Goal: Task Accomplishment & Management: Use online tool/utility

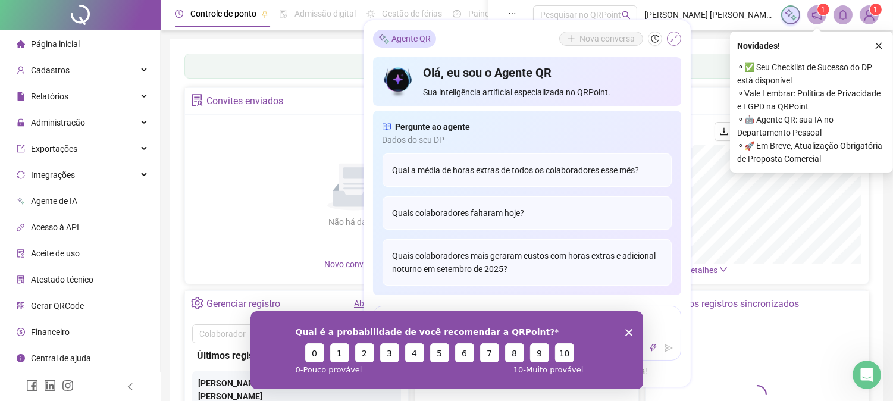
click at [673, 40] on icon "shrink" at bounding box center [674, 38] width 7 height 7
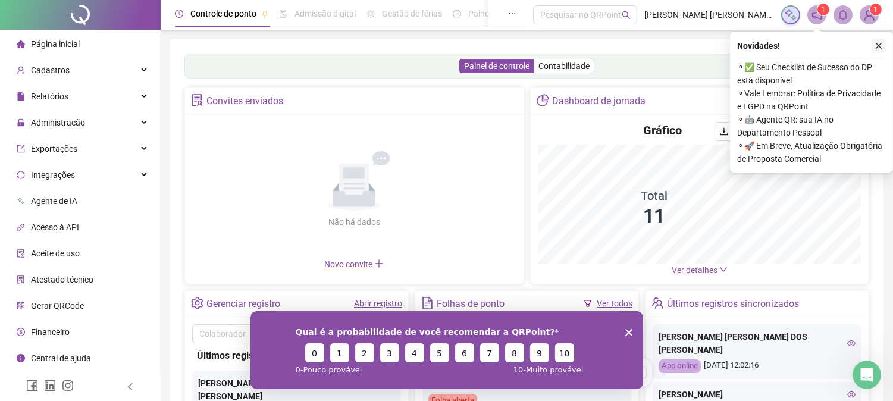
click at [878, 46] on icon "close" at bounding box center [879, 46] width 7 height 7
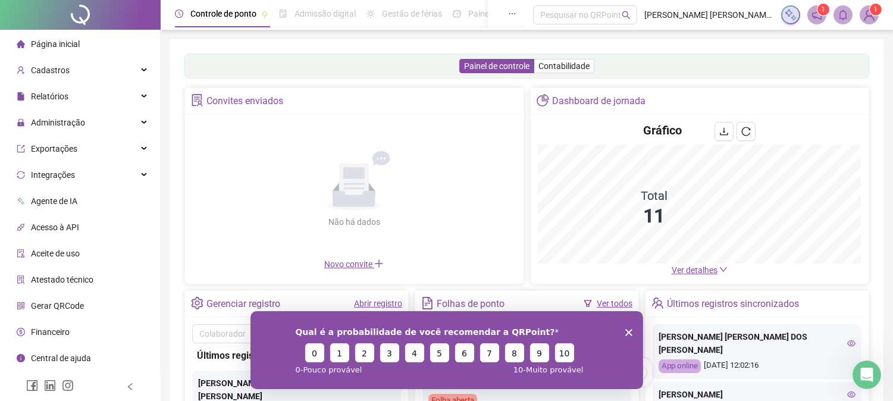
click at [622, 336] on div "Qual é a probabilidade de você recomendar a QRPoint? 0 1 2 3 4 5 6 7 8 9 10 0 -…" at bounding box center [446, 350] width 393 height 78
click at [627, 329] on icon "Fechar inquérito" at bounding box center [628, 332] width 7 height 7
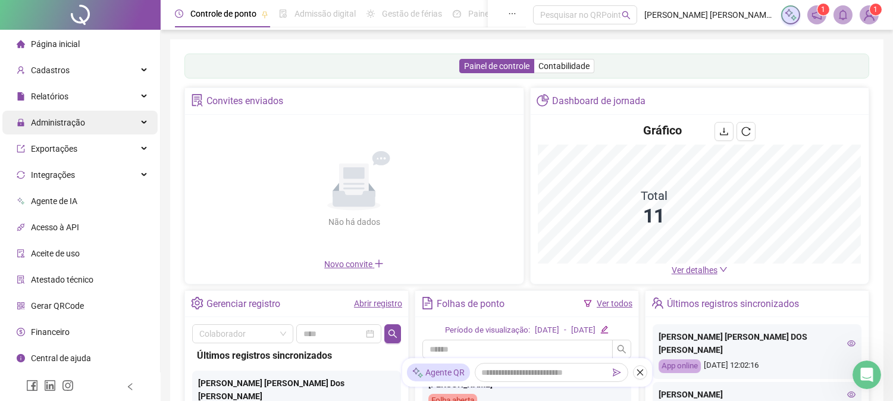
click at [75, 124] on span "Administração" at bounding box center [58, 123] width 54 height 10
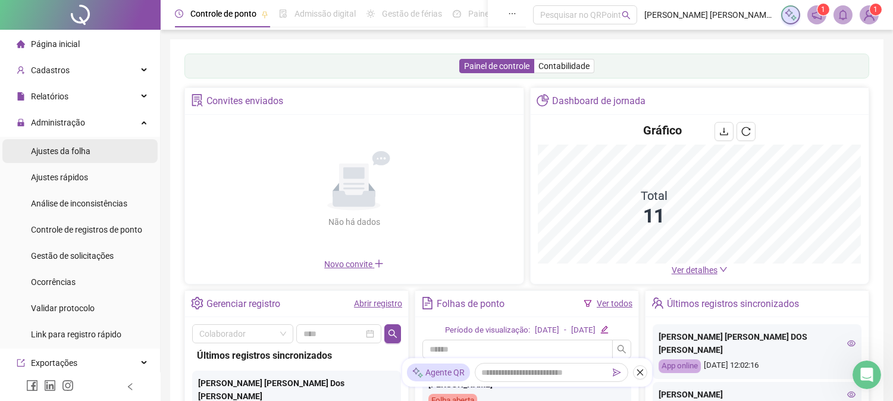
click at [72, 151] on span "Ajustes da folha" at bounding box center [61, 151] width 60 height 10
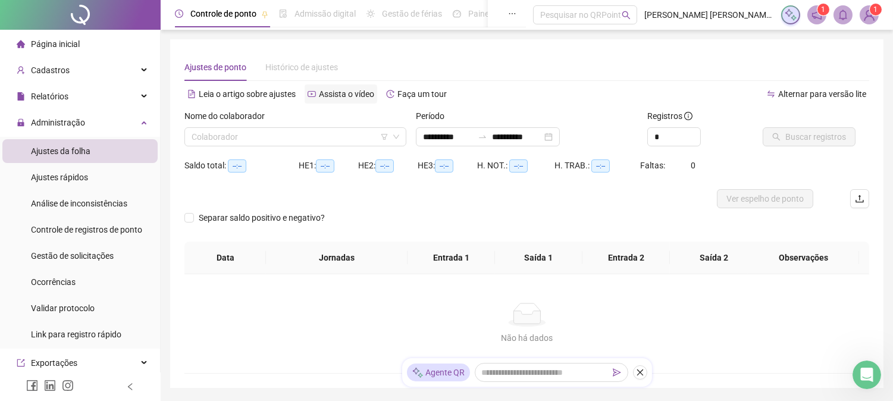
type input "**********"
click at [271, 135] on input "search" at bounding box center [290, 137] width 197 height 18
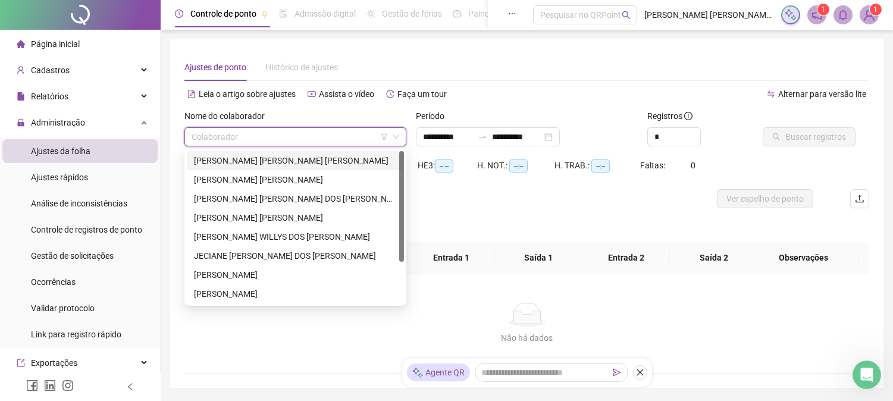
click at [268, 162] on div "[PERSON_NAME] [PERSON_NAME] [PERSON_NAME]" at bounding box center [295, 160] width 203 height 13
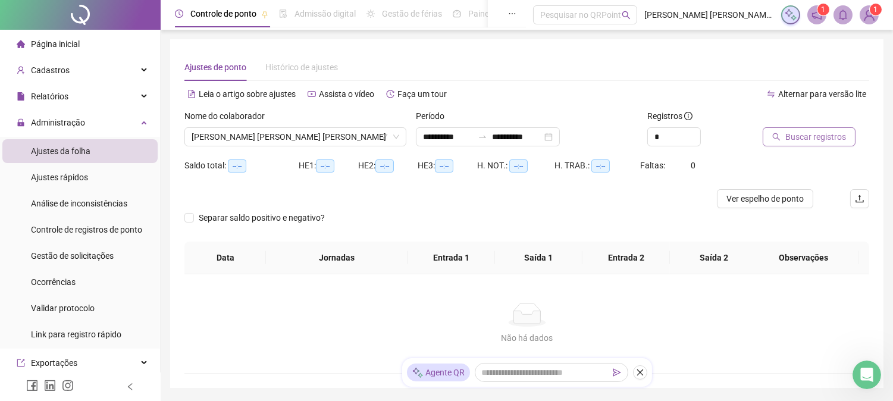
click at [804, 130] on span "Buscar registros" at bounding box center [816, 136] width 61 height 13
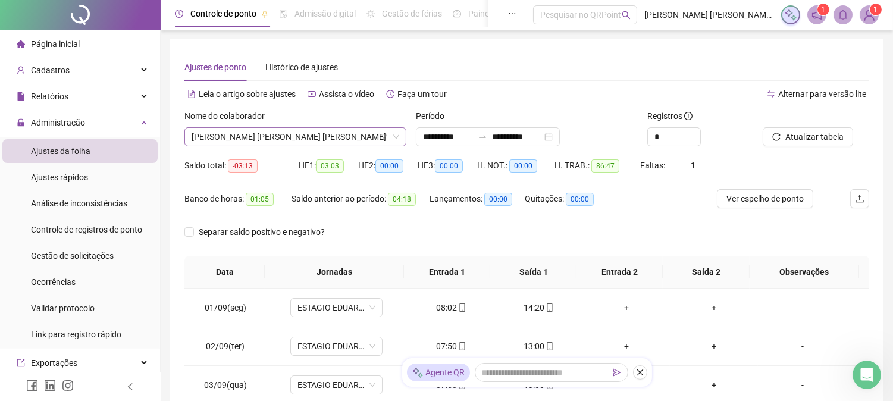
click at [257, 137] on span "[PERSON_NAME] [PERSON_NAME] [PERSON_NAME]" at bounding box center [296, 137] width 208 height 18
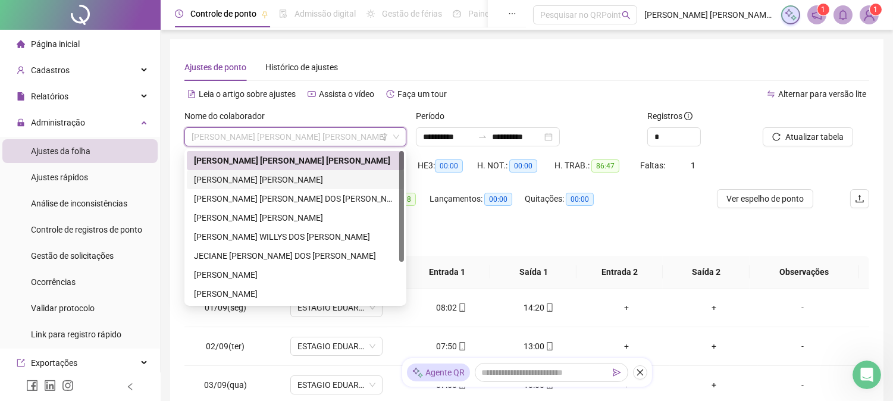
click at [251, 176] on div "[PERSON_NAME] [PERSON_NAME]" at bounding box center [295, 179] width 203 height 13
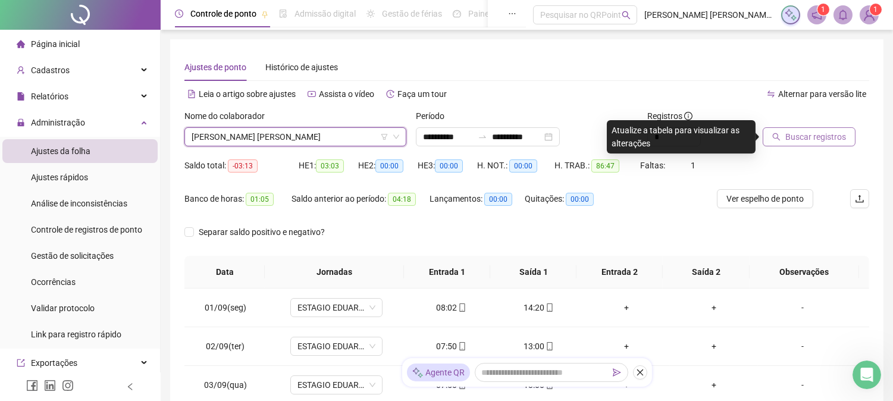
click at [822, 139] on span "Buscar registros" at bounding box center [816, 136] width 61 height 13
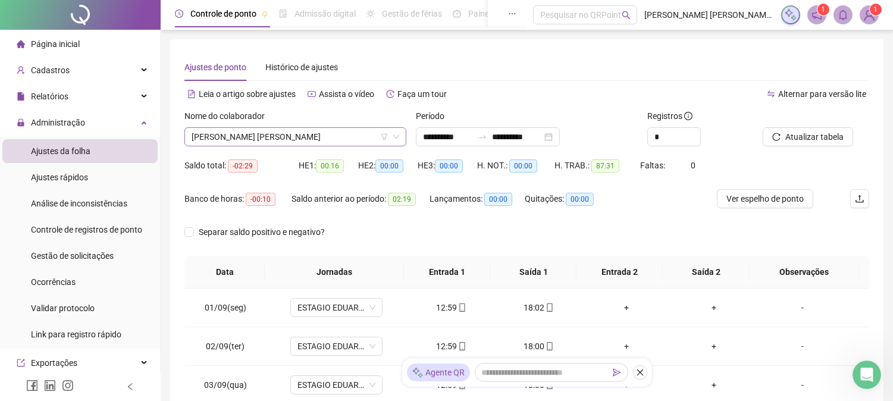
click at [314, 128] on span "[PERSON_NAME] [PERSON_NAME]" at bounding box center [296, 137] width 208 height 18
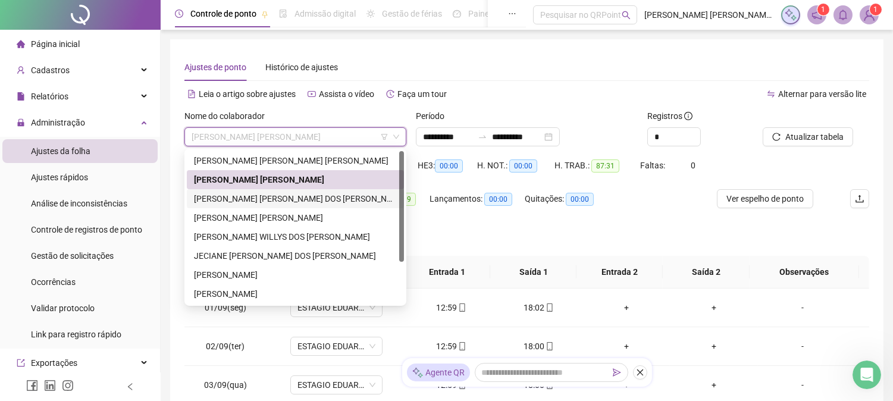
click at [254, 194] on div "[PERSON_NAME] [PERSON_NAME] DOS [PERSON_NAME]" at bounding box center [295, 198] width 203 height 13
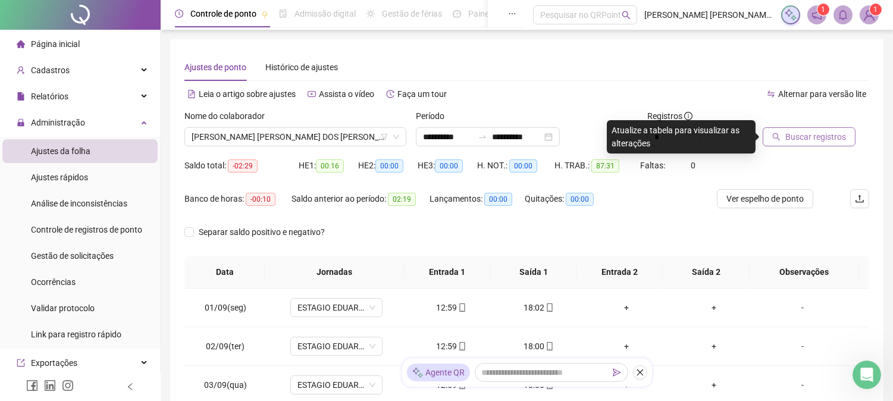
click at [821, 140] on span "Buscar registros" at bounding box center [816, 136] width 61 height 13
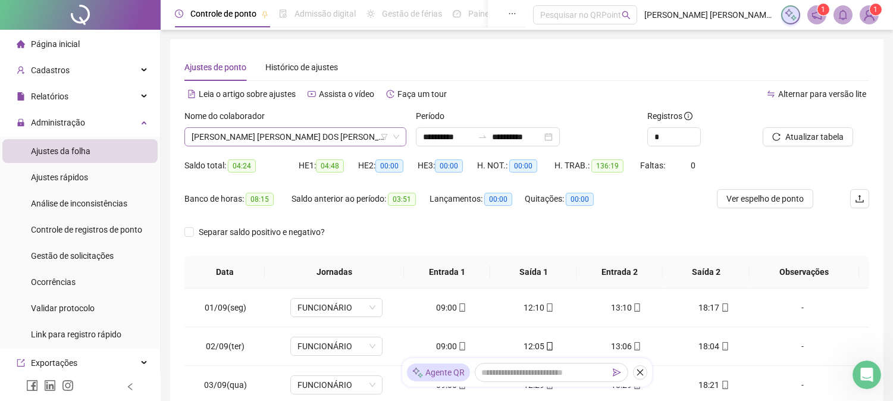
click at [314, 139] on span "[PERSON_NAME] [PERSON_NAME] DOS [PERSON_NAME]" at bounding box center [296, 137] width 208 height 18
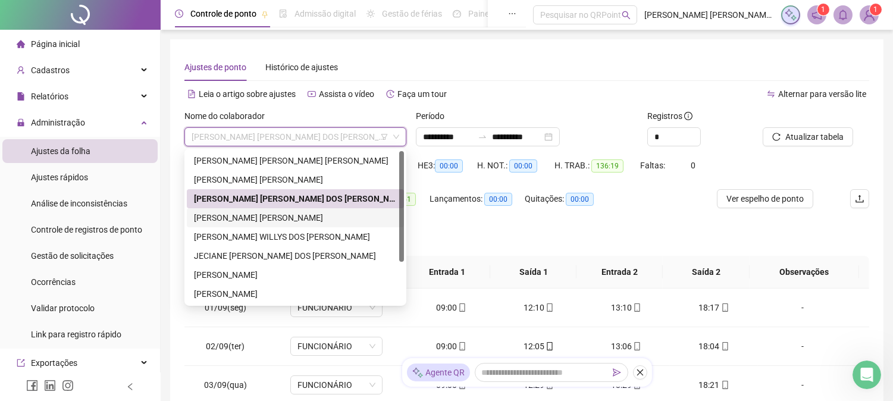
drag, startPoint x: 221, startPoint y: 215, endPoint x: 408, endPoint y: 233, distance: 187.7
click at [221, 216] on div "[PERSON_NAME] [PERSON_NAME]" at bounding box center [295, 217] width 203 height 13
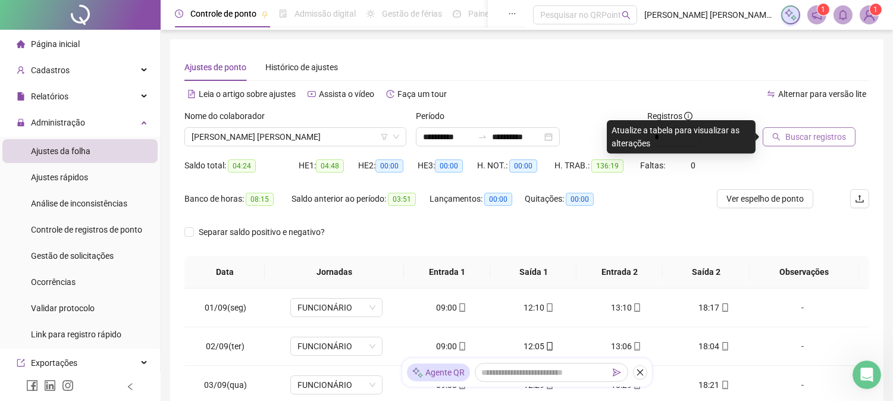
click at [795, 132] on span "Buscar registros" at bounding box center [816, 136] width 61 height 13
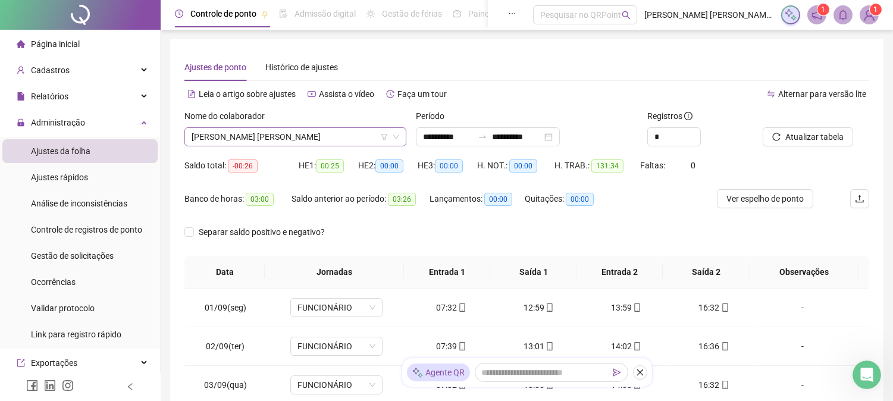
click at [268, 141] on span "[PERSON_NAME] [PERSON_NAME]" at bounding box center [296, 137] width 208 height 18
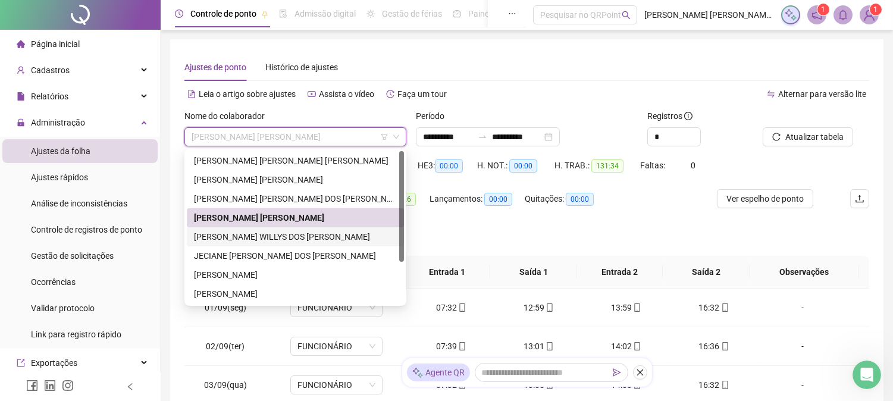
click at [218, 241] on div "[PERSON_NAME] WILLYS DOS [PERSON_NAME]" at bounding box center [295, 236] width 203 height 13
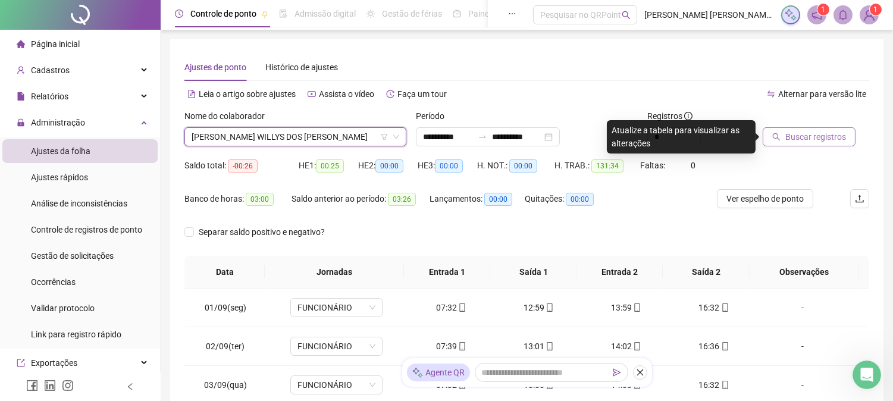
click at [807, 132] on span "Buscar registros" at bounding box center [816, 136] width 61 height 13
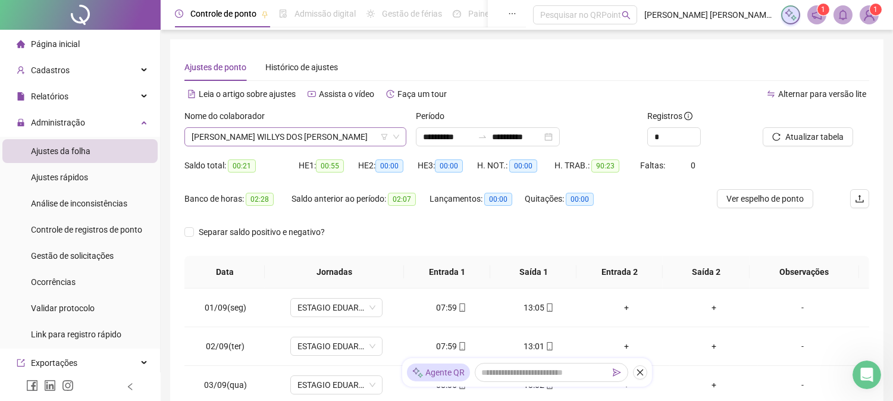
click at [260, 133] on span "[PERSON_NAME] WILLYS DOS [PERSON_NAME]" at bounding box center [296, 137] width 208 height 18
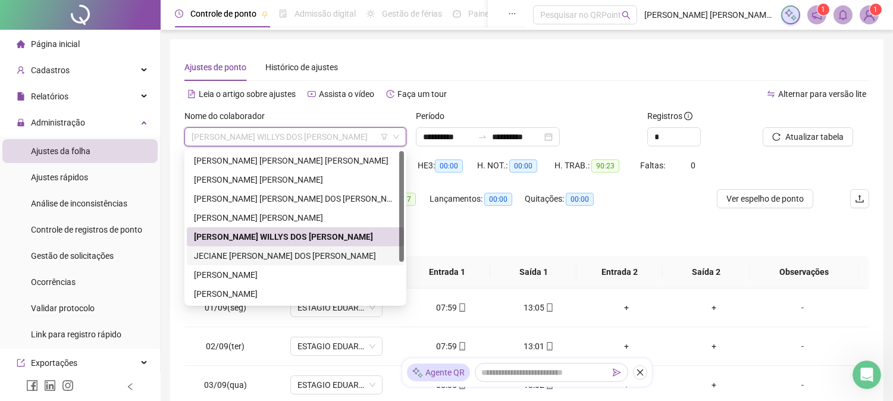
click at [217, 250] on div "JECIANE [PERSON_NAME] DOS [PERSON_NAME]" at bounding box center [295, 255] width 203 height 13
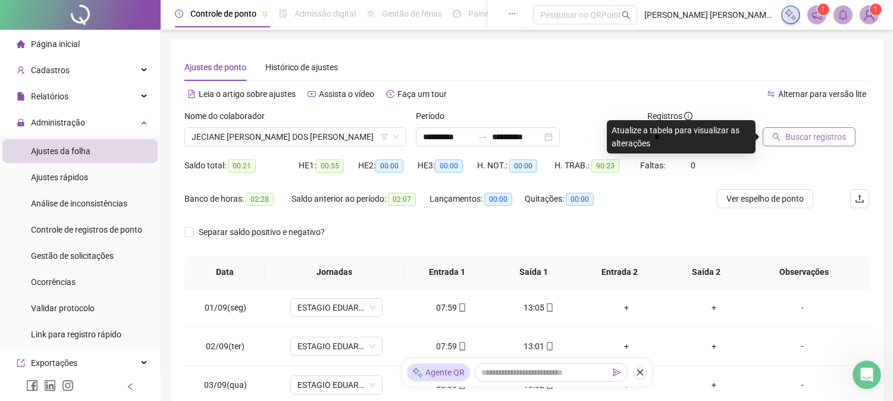
click at [836, 139] on span "Buscar registros" at bounding box center [816, 136] width 61 height 13
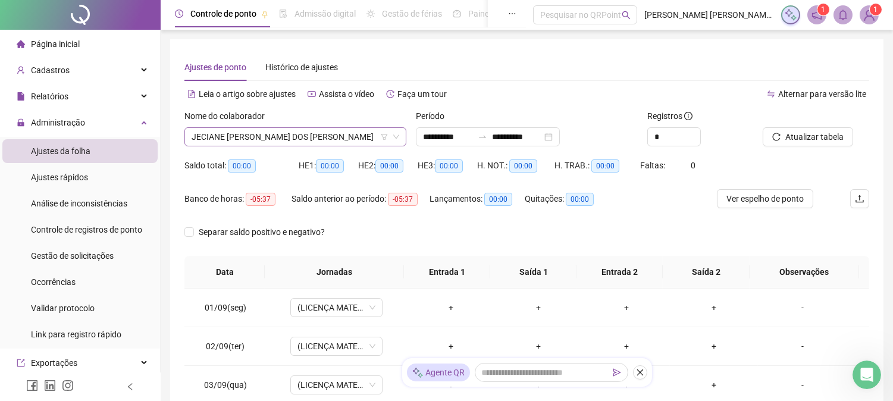
click at [287, 128] on span "JECIANE [PERSON_NAME] DOS [PERSON_NAME]" at bounding box center [296, 137] width 208 height 18
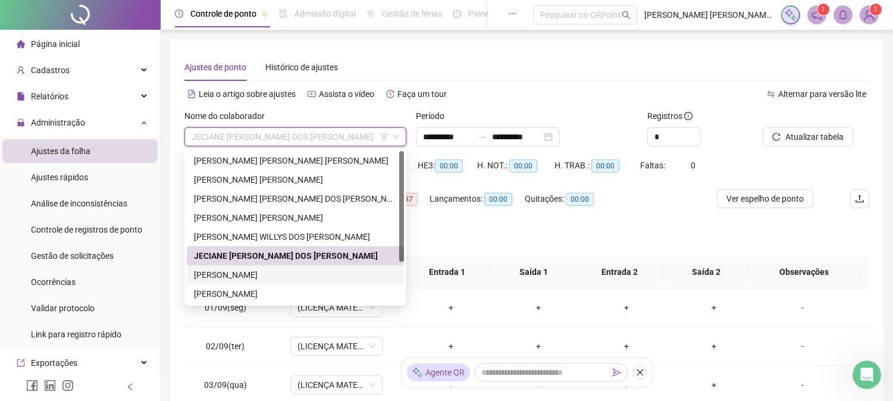
click at [230, 275] on div "[PERSON_NAME]" at bounding box center [295, 274] width 203 height 13
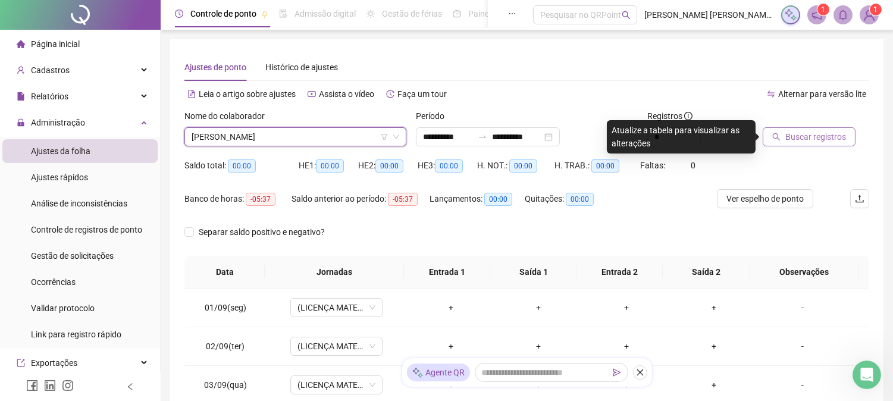
click at [820, 139] on span "Buscar registros" at bounding box center [816, 136] width 61 height 13
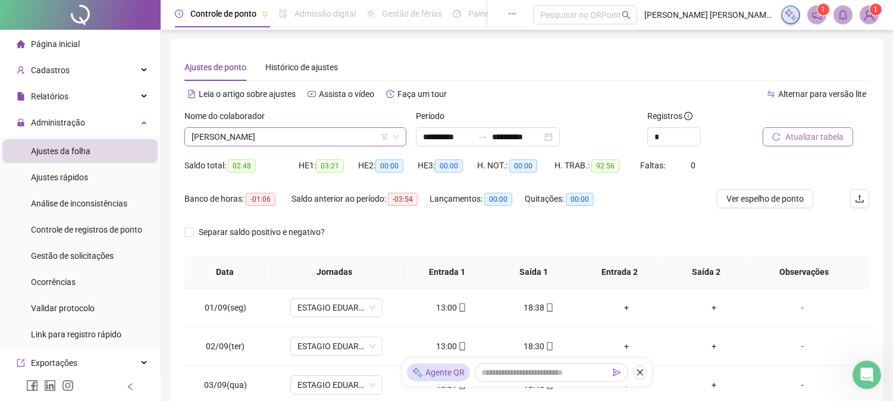
click at [290, 139] on span "[PERSON_NAME]" at bounding box center [296, 137] width 208 height 18
click at [292, 143] on span "[PERSON_NAME]" at bounding box center [296, 137] width 208 height 18
click at [293, 140] on span "[PERSON_NAME]" at bounding box center [296, 137] width 208 height 18
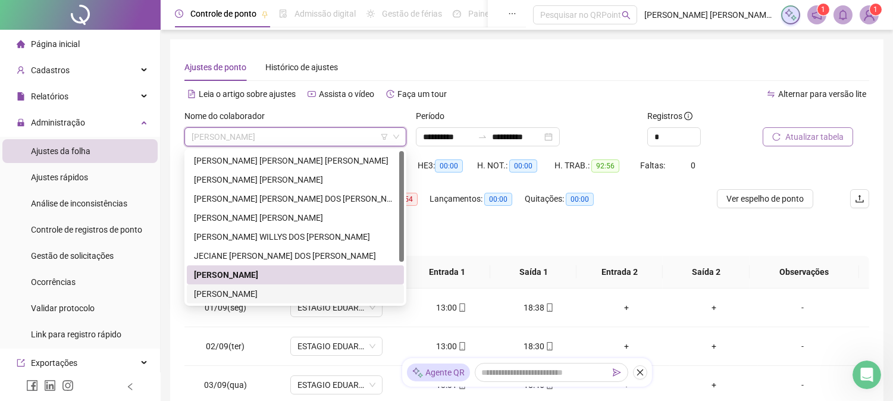
click at [219, 293] on div "[PERSON_NAME]" at bounding box center [295, 294] width 203 height 13
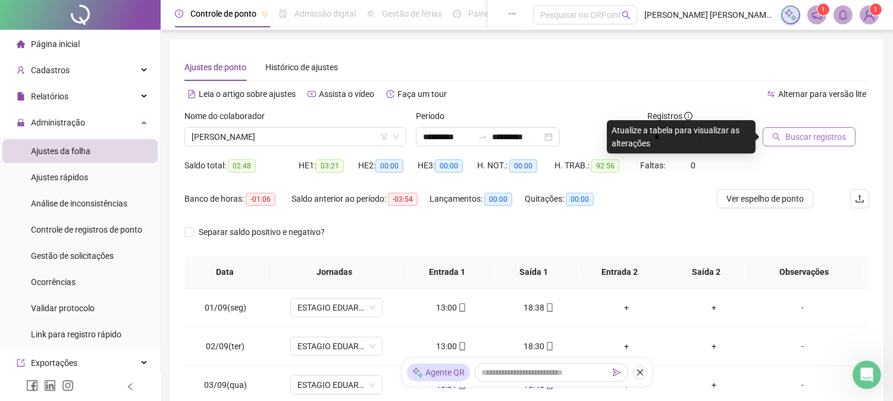
click at [820, 139] on span "Buscar registros" at bounding box center [816, 136] width 61 height 13
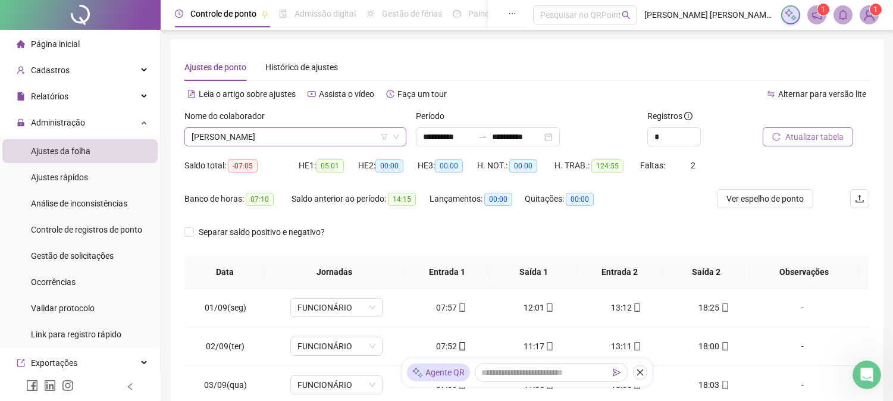
click at [240, 141] on span "[PERSON_NAME]" at bounding box center [296, 137] width 208 height 18
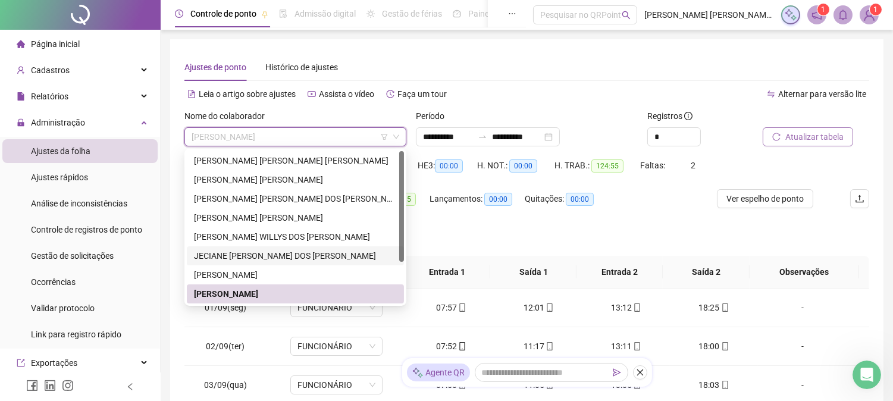
scroll to position [57, 0]
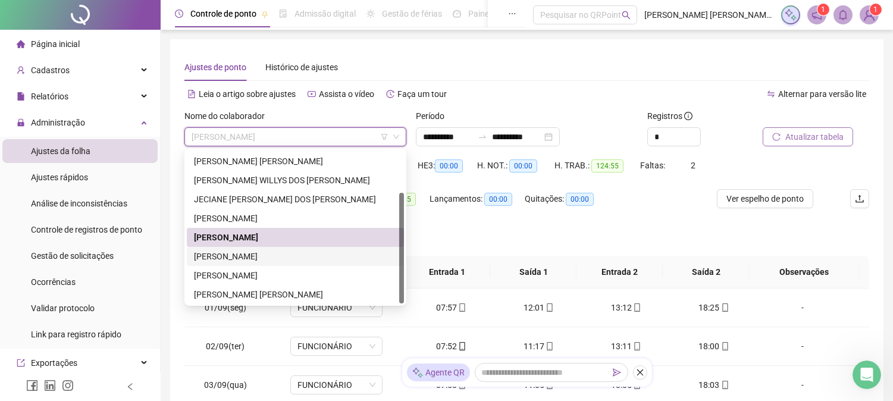
click at [243, 242] on div "[PERSON_NAME]" at bounding box center [295, 237] width 203 height 13
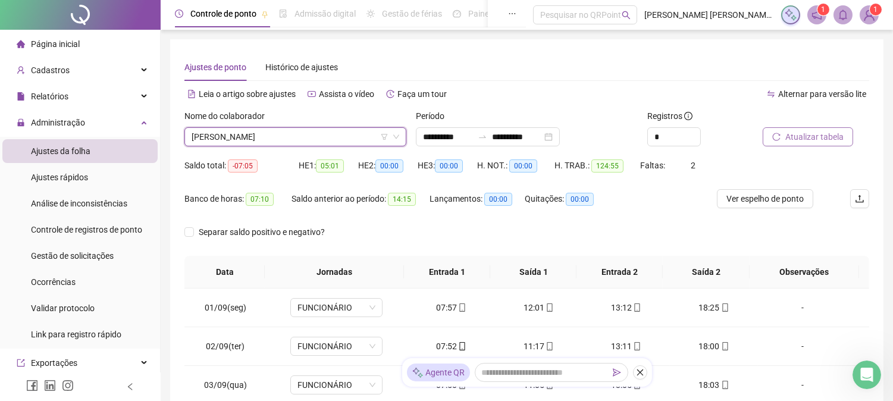
click at [227, 138] on span "[PERSON_NAME]" at bounding box center [296, 137] width 208 height 18
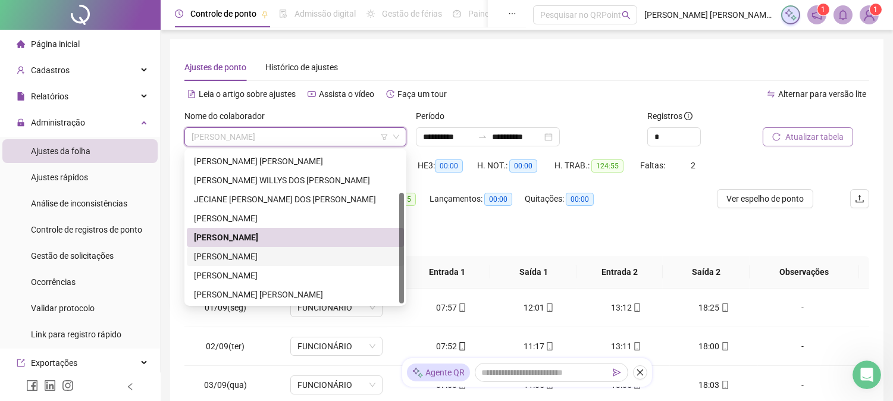
click at [212, 255] on div "[PERSON_NAME]" at bounding box center [295, 256] width 203 height 13
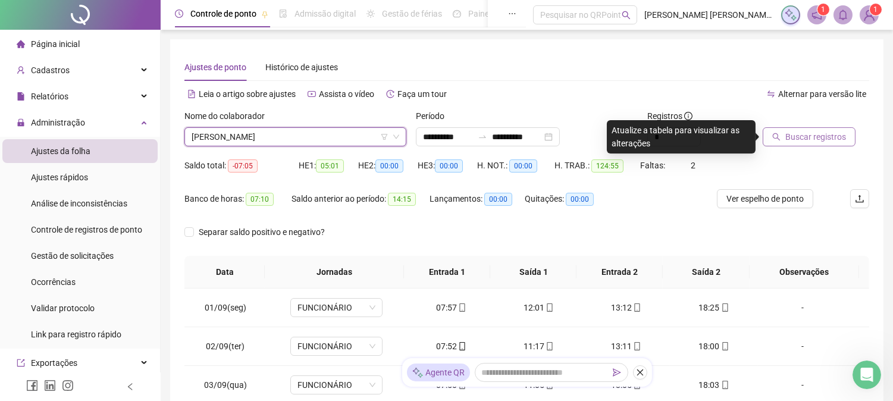
click at [822, 137] on span "Buscar registros" at bounding box center [816, 136] width 61 height 13
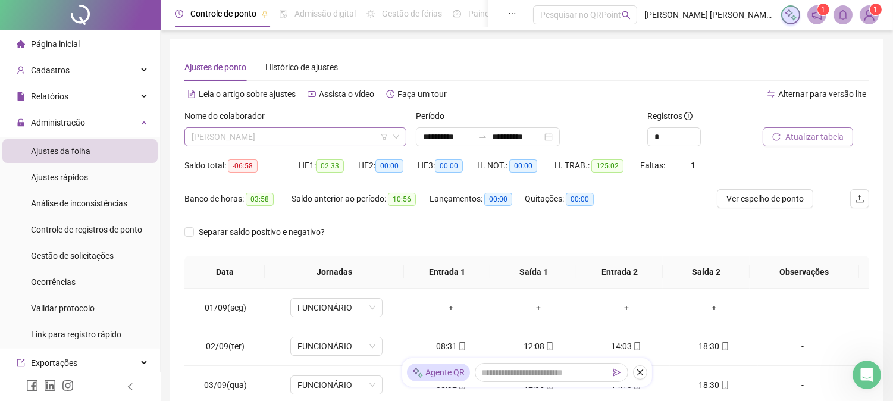
click at [298, 146] on div "[PERSON_NAME]" at bounding box center [296, 136] width 222 height 19
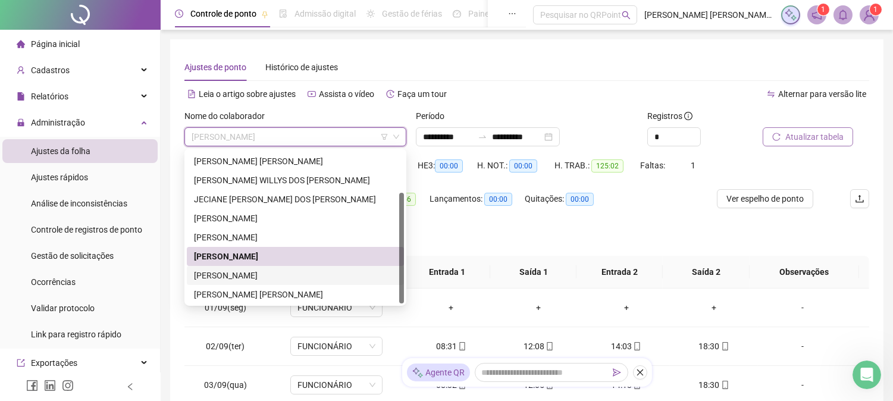
drag, startPoint x: 238, startPoint y: 275, endPoint x: 329, endPoint y: 265, distance: 91.0
click at [237, 275] on div "[PERSON_NAME]" at bounding box center [295, 275] width 203 height 13
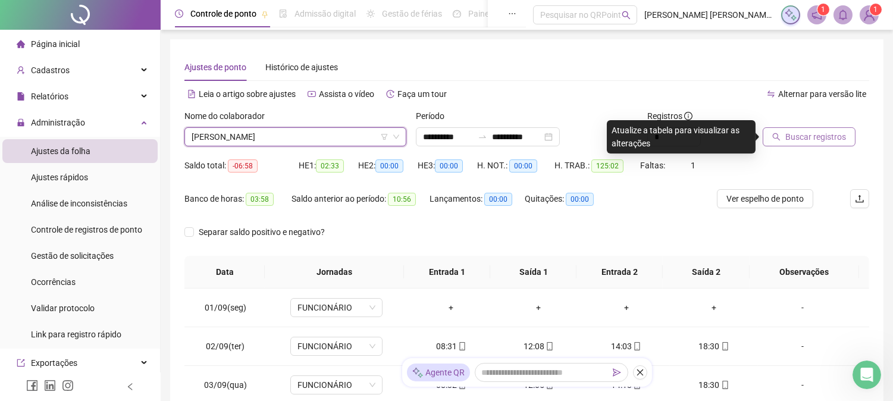
click at [805, 122] on div at bounding box center [801, 119] width 77 height 18
click at [805, 137] on span "Buscar registros" at bounding box center [816, 136] width 61 height 13
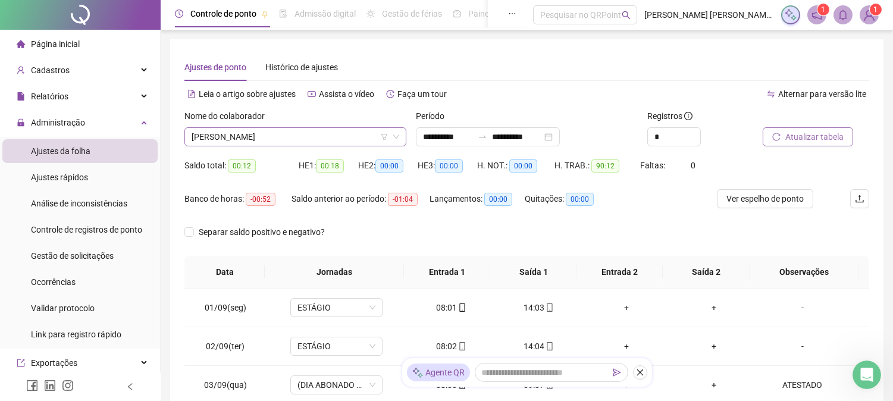
click at [301, 135] on span "[PERSON_NAME]" at bounding box center [296, 137] width 208 height 18
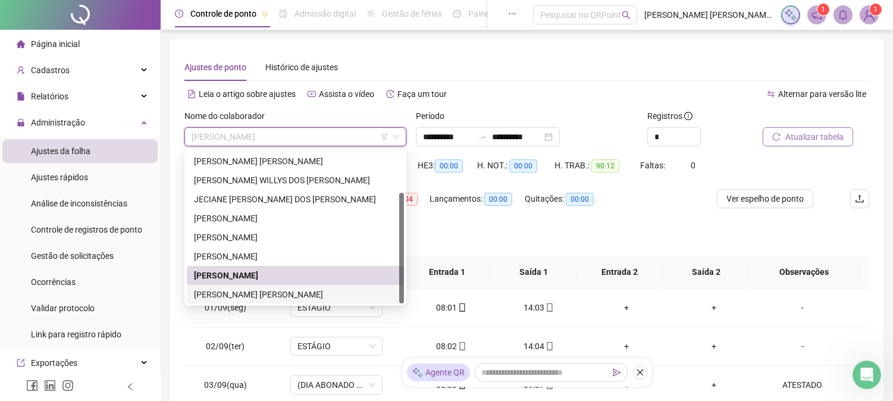
click at [235, 292] on div "[PERSON_NAME] [PERSON_NAME]" at bounding box center [295, 294] width 203 height 13
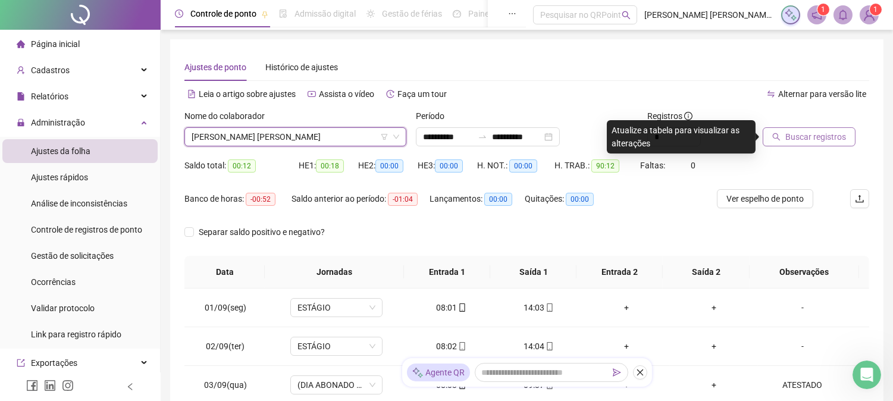
click at [817, 143] on span "Buscar registros" at bounding box center [816, 136] width 61 height 13
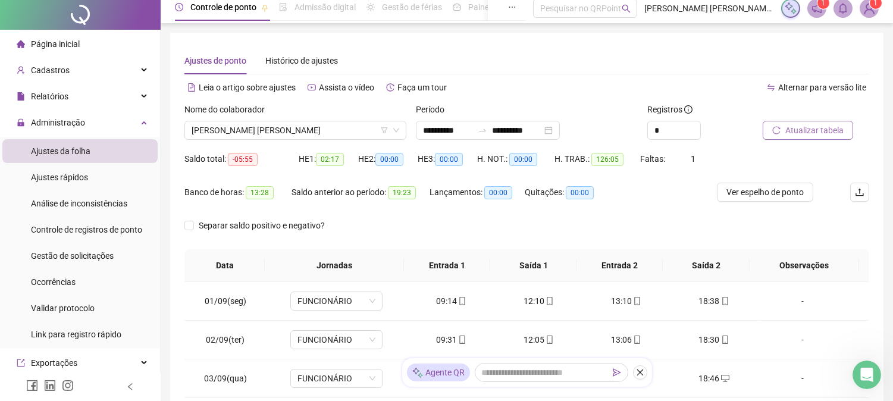
scroll to position [0, 0]
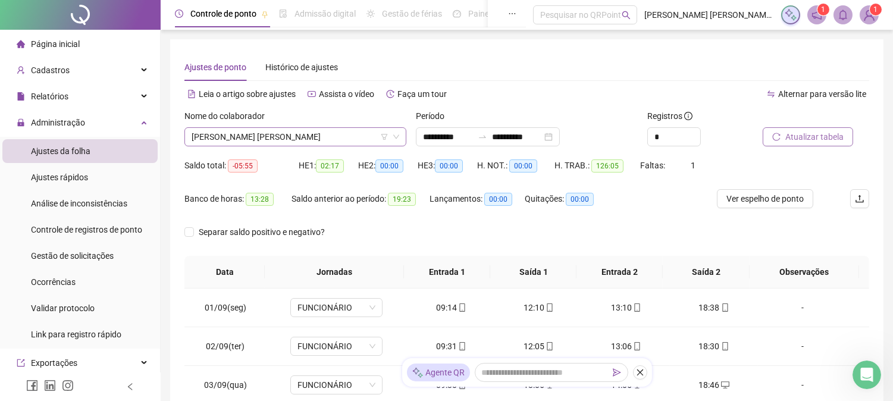
click at [268, 138] on span "[PERSON_NAME] [PERSON_NAME]" at bounding box center [296, 137] width 208 height 18
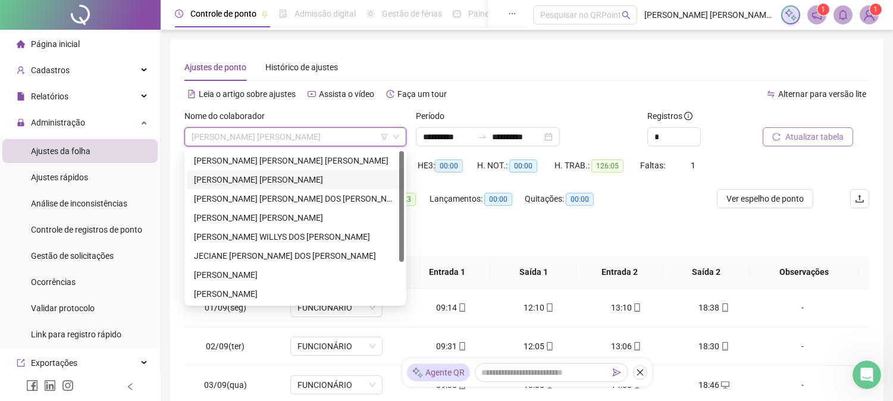
click at [618, 66] on div "Ajustes de ponto Histórico de ajustes" at bounding box center [527, 67] width 685 height 27
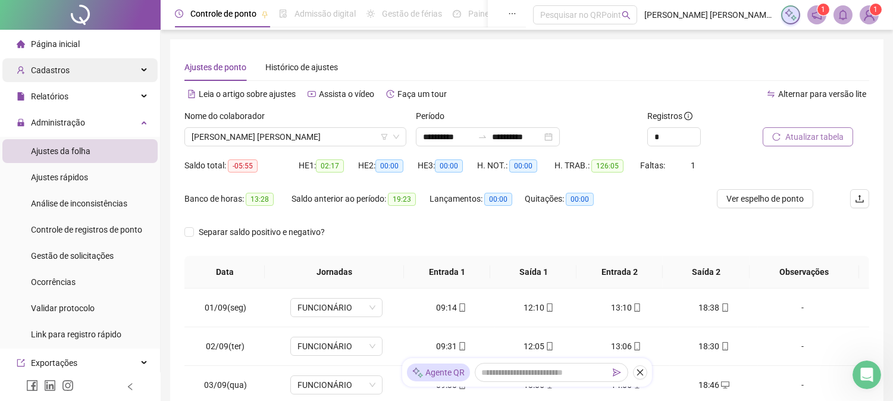
click at [60, 70] on span "Cadastros" at bounding box center [50, 70] width 39 height 10
